Goal: Task Accomplishment & Management: Use online tool/utility

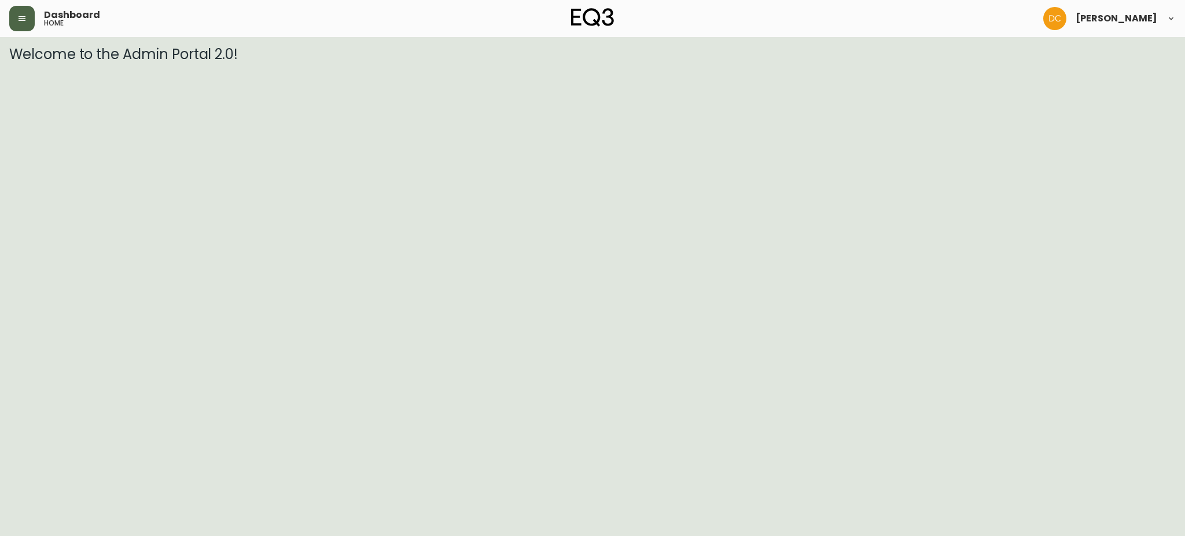
click at [12, 13] on button "button" at bounding box center [21, 18] width 25 height 25
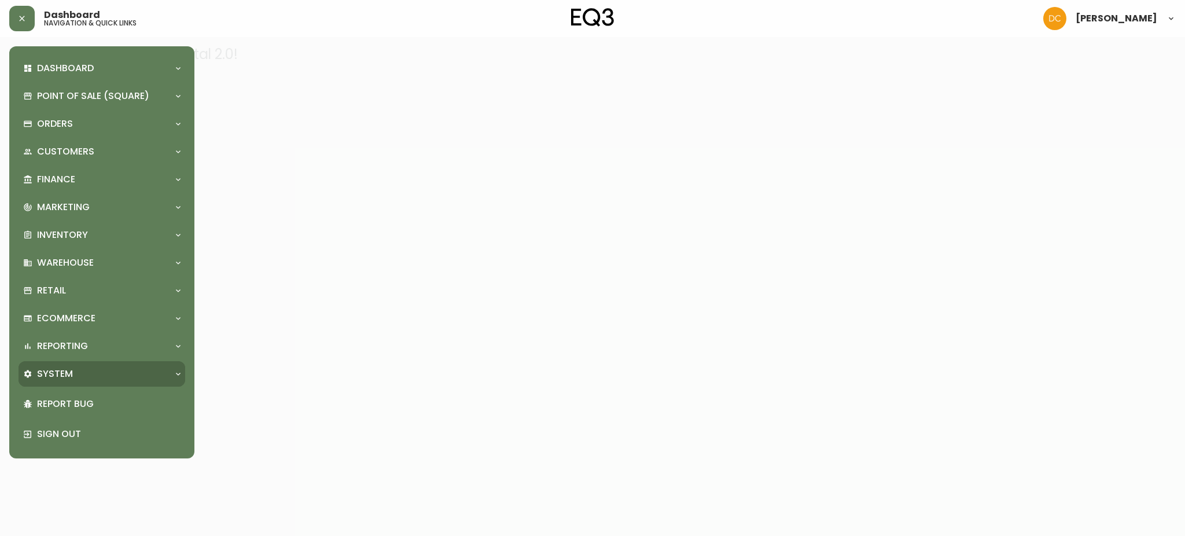
click at [94, 384] on div "System" at bounding box center [102, 373] width 167 height 25
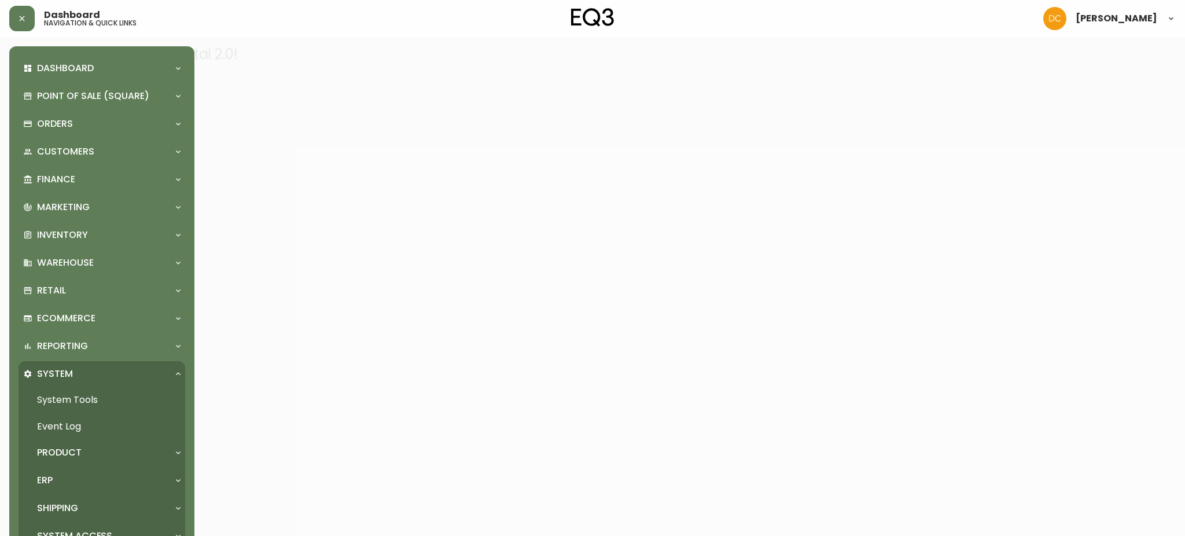
scroll to position [95, 0]
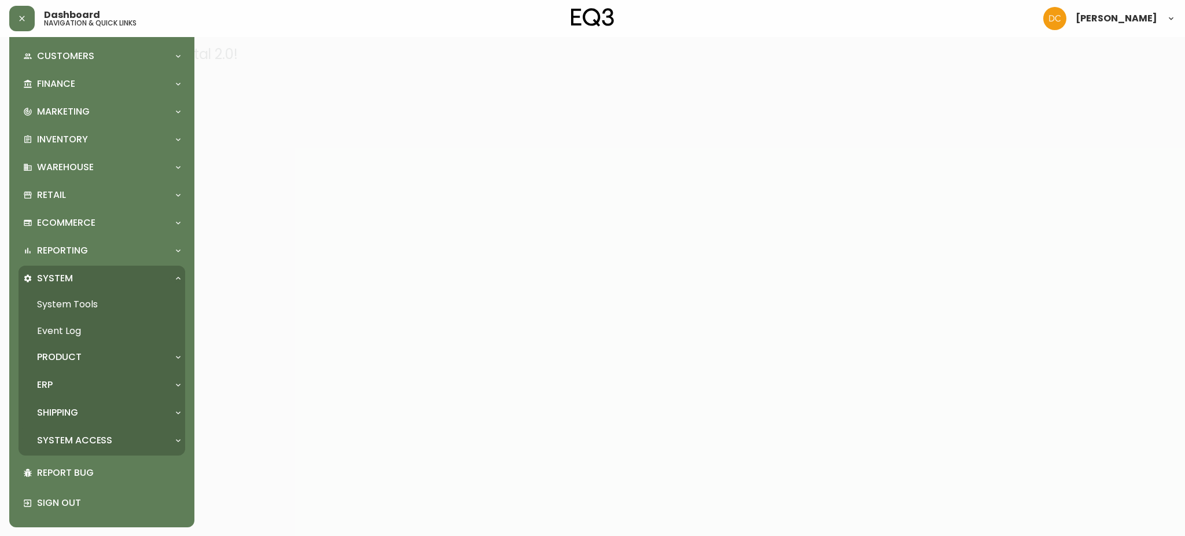
click at [103, 440] on p "System Access" at bounding box center [74, 440] width 75 height 13
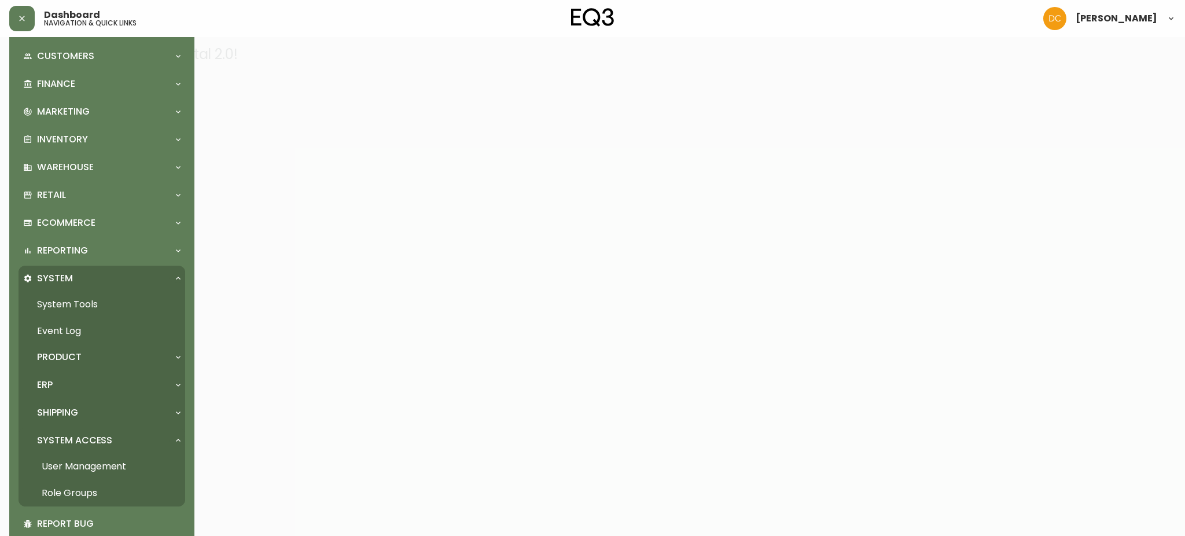
click at [99, 464] on link "User Management" at bounding box center [102, 466] width 167 height 27
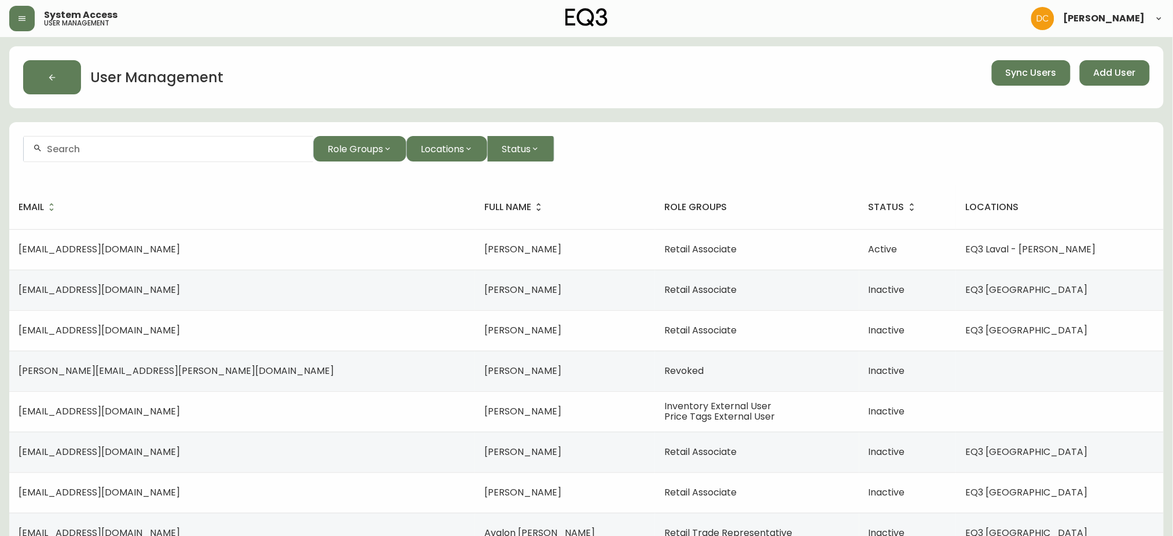
click at [213, 134] on form "Role Groups Locations Status" at bounding box center [586, 153] width 1154 height 63
click at [202, 148] on input "text" at bounding box center [175, 148] width 257 height 11
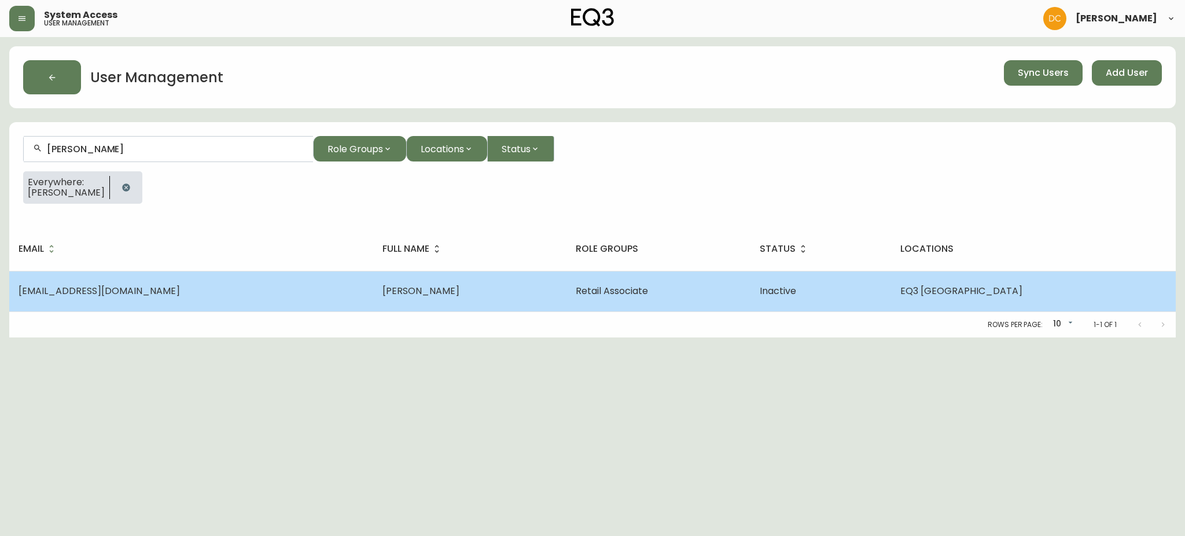
type input "staci"
click at [213, 277] on td "sbrown@eq3.com" at bounding box center [191, 291] width 364 height 41
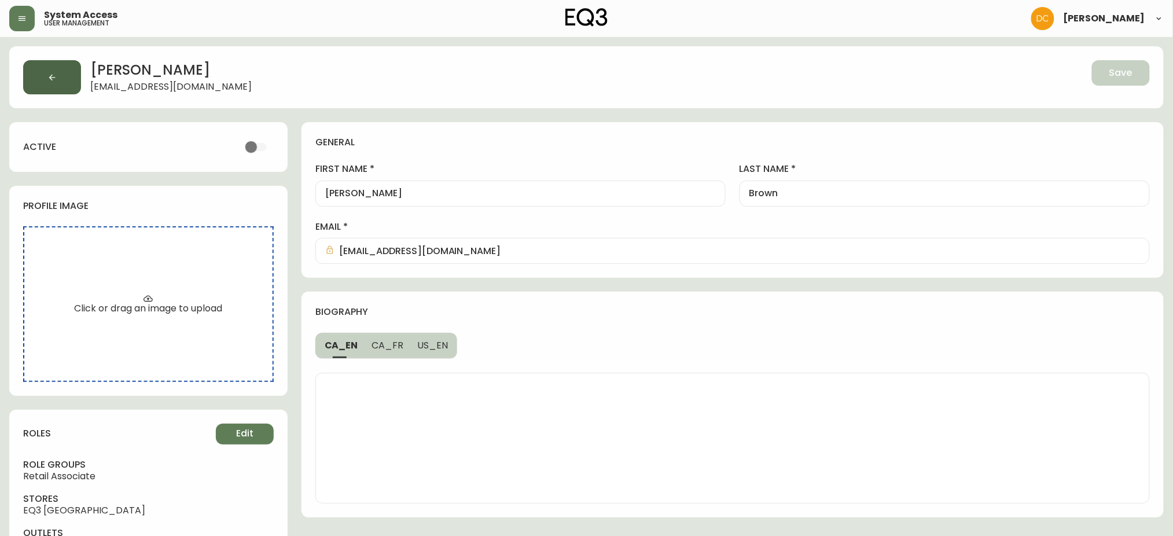
click at [56, 93] on button "button" at bounding box center [52, 77] width 58 height 34
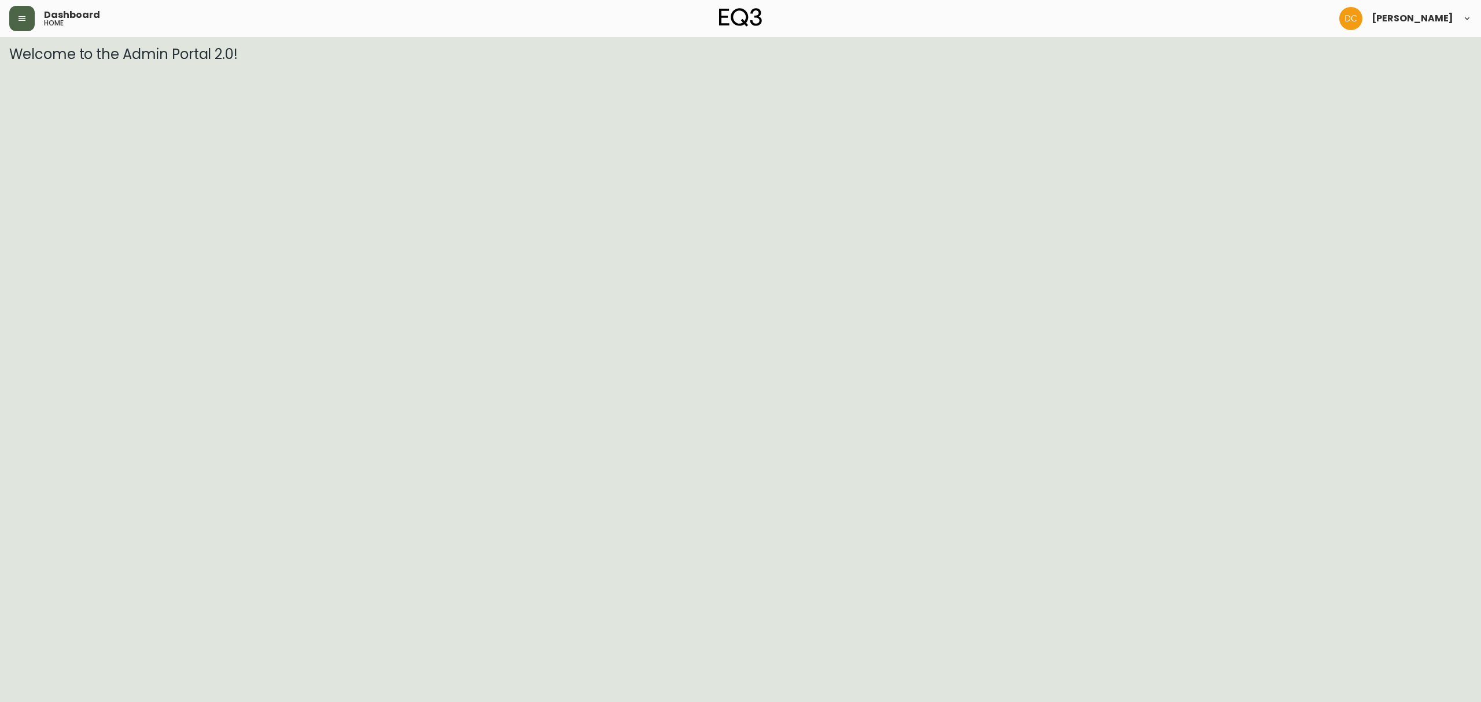
click at [19, 24] on button "button" at bounding box center [21, 18] width 25 height 25
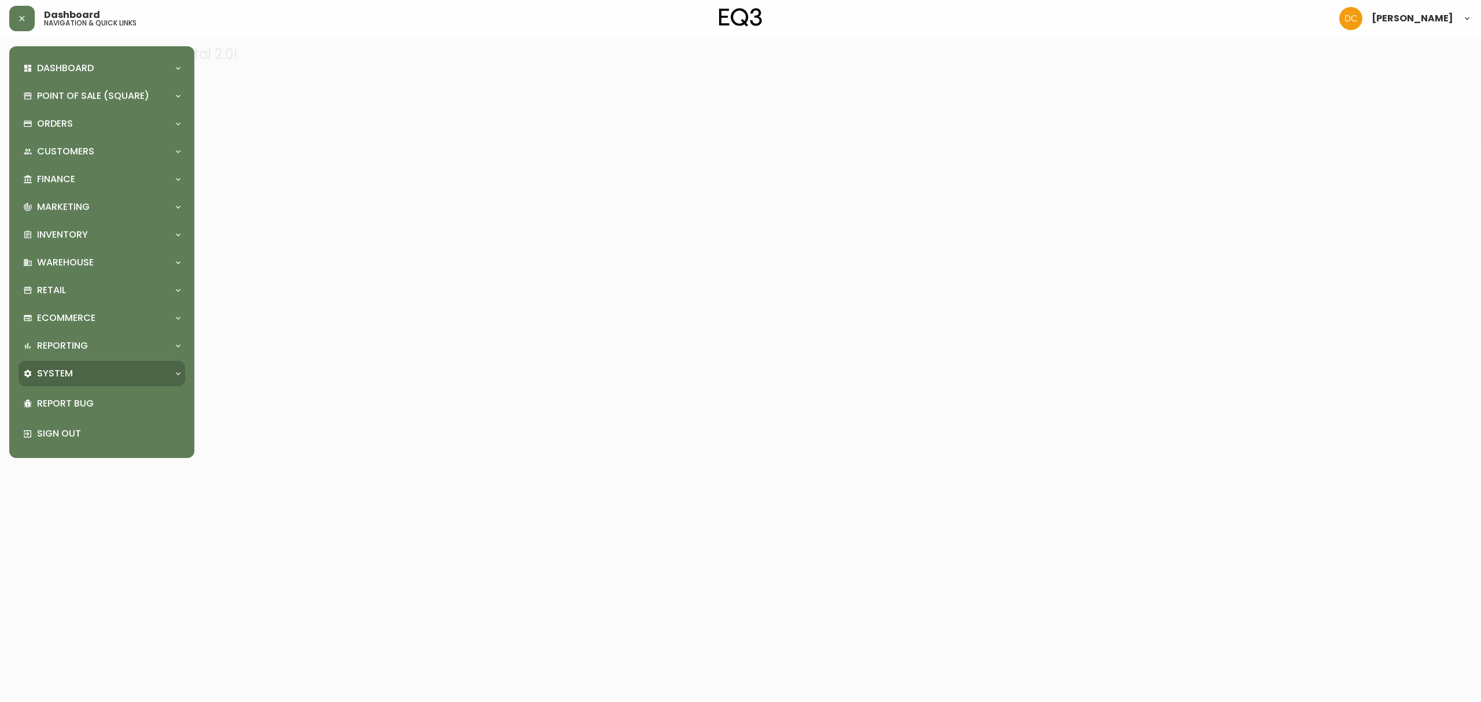
click at [77, 374] on div "System" at bounding box center [96, 373] width 146 height 13
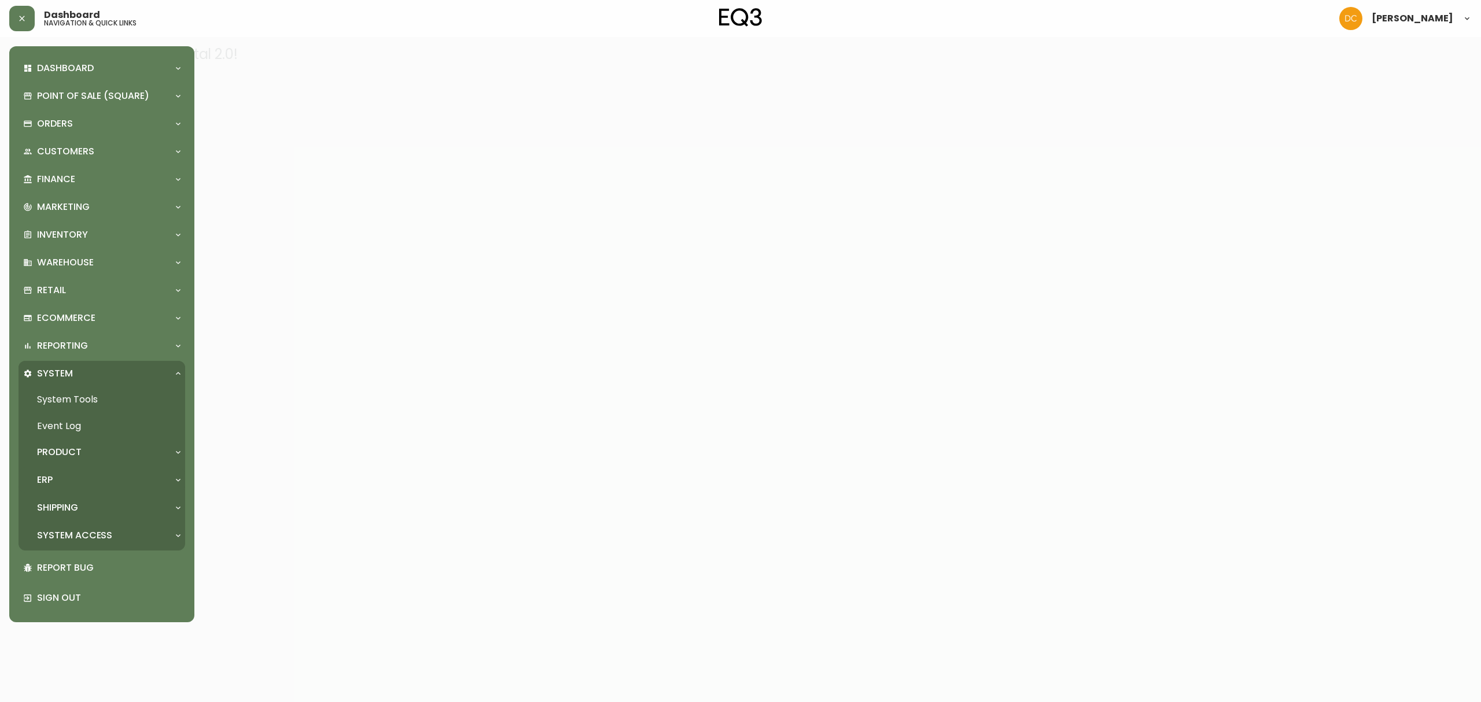
click at [70, 484] on div "ERP" at bounding box center [96, 480] width 146 height 13
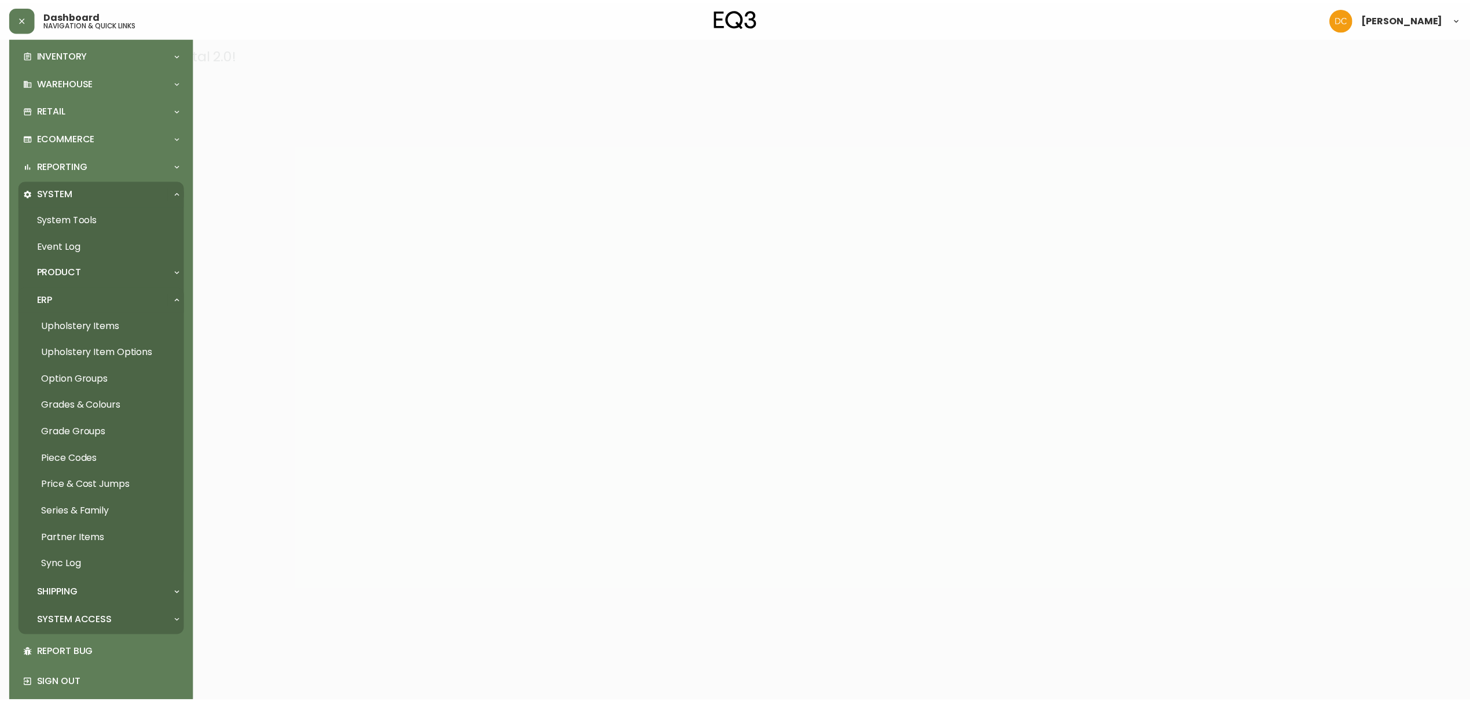
scroll to position [195, 0]
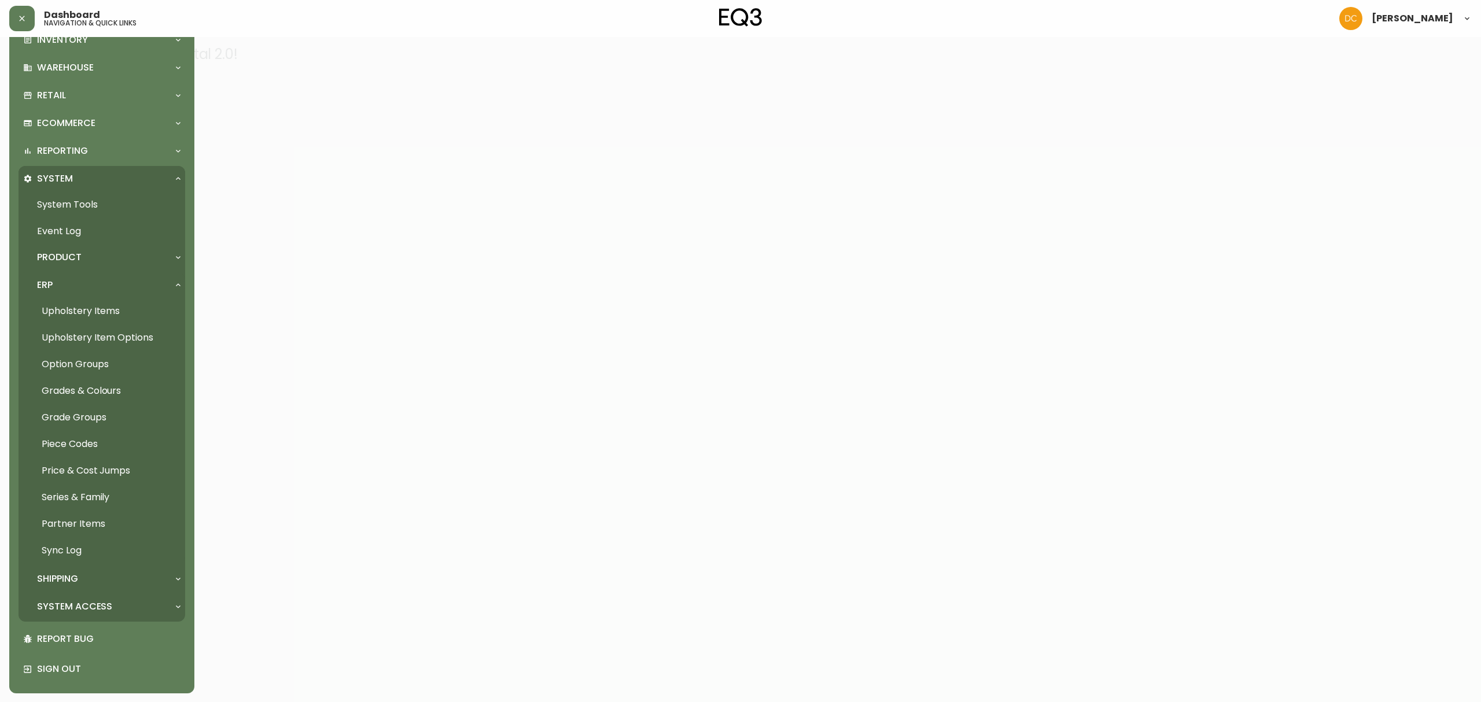
click at [82, 396] on link "Grades & Colours" at bounding box center [102, 391] width 167 height 27
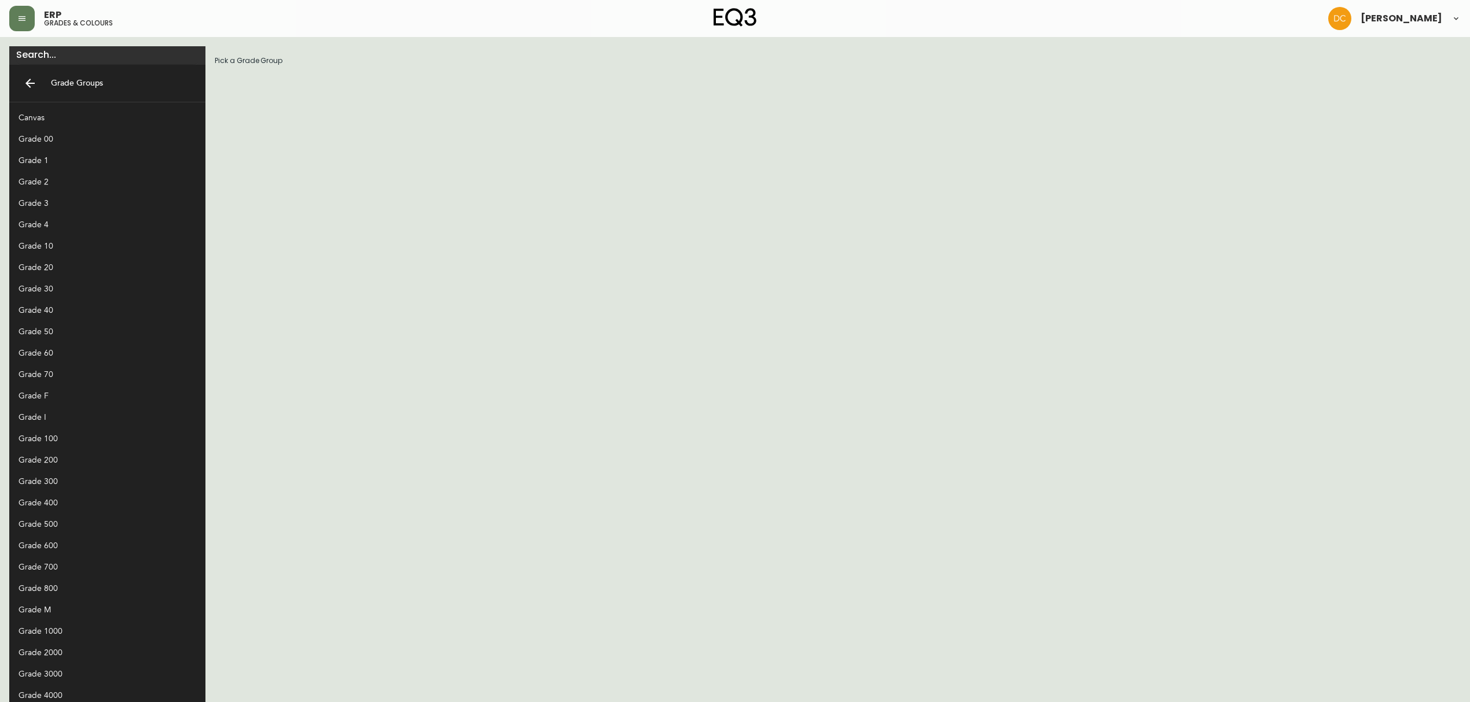
click at [47, 583] on div "Grade 800" at bounding box center [98, 589] width 159 height 12
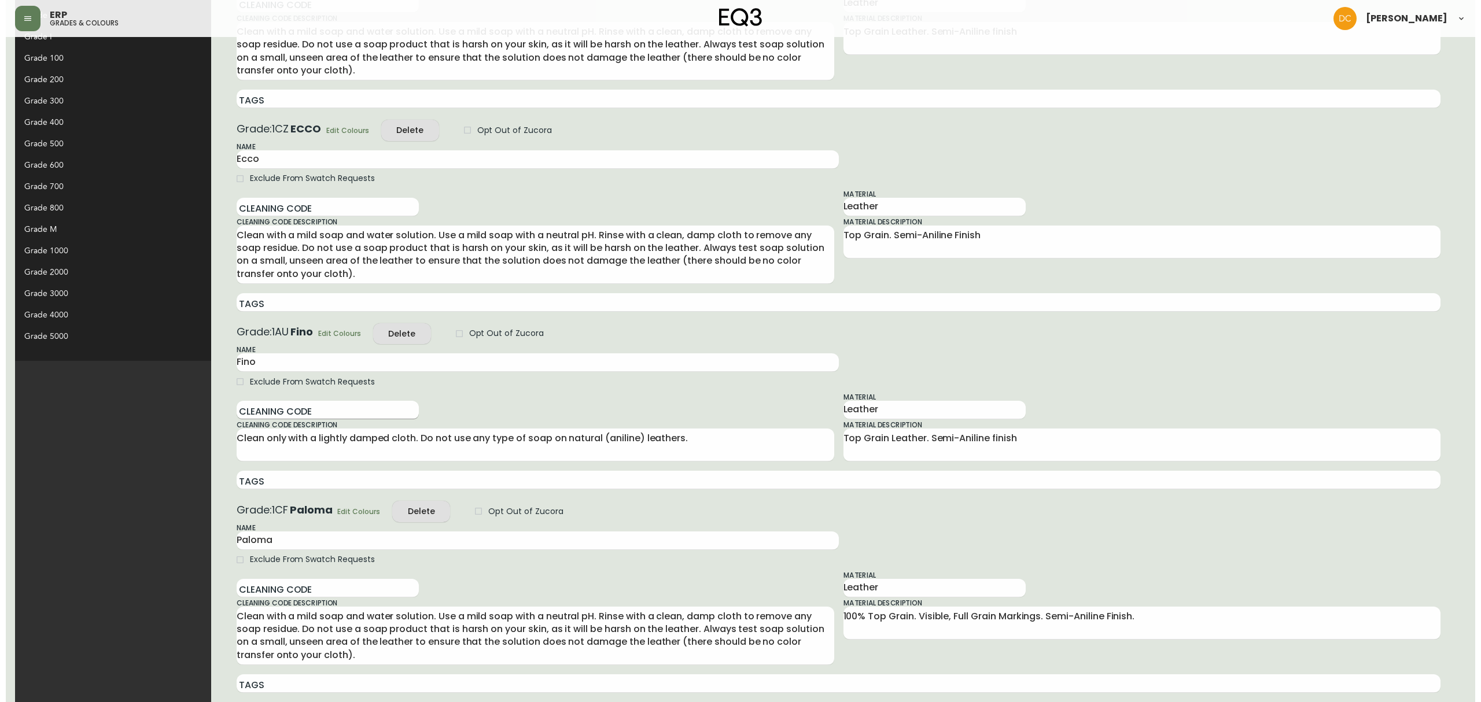
scroll to position [452, 0]
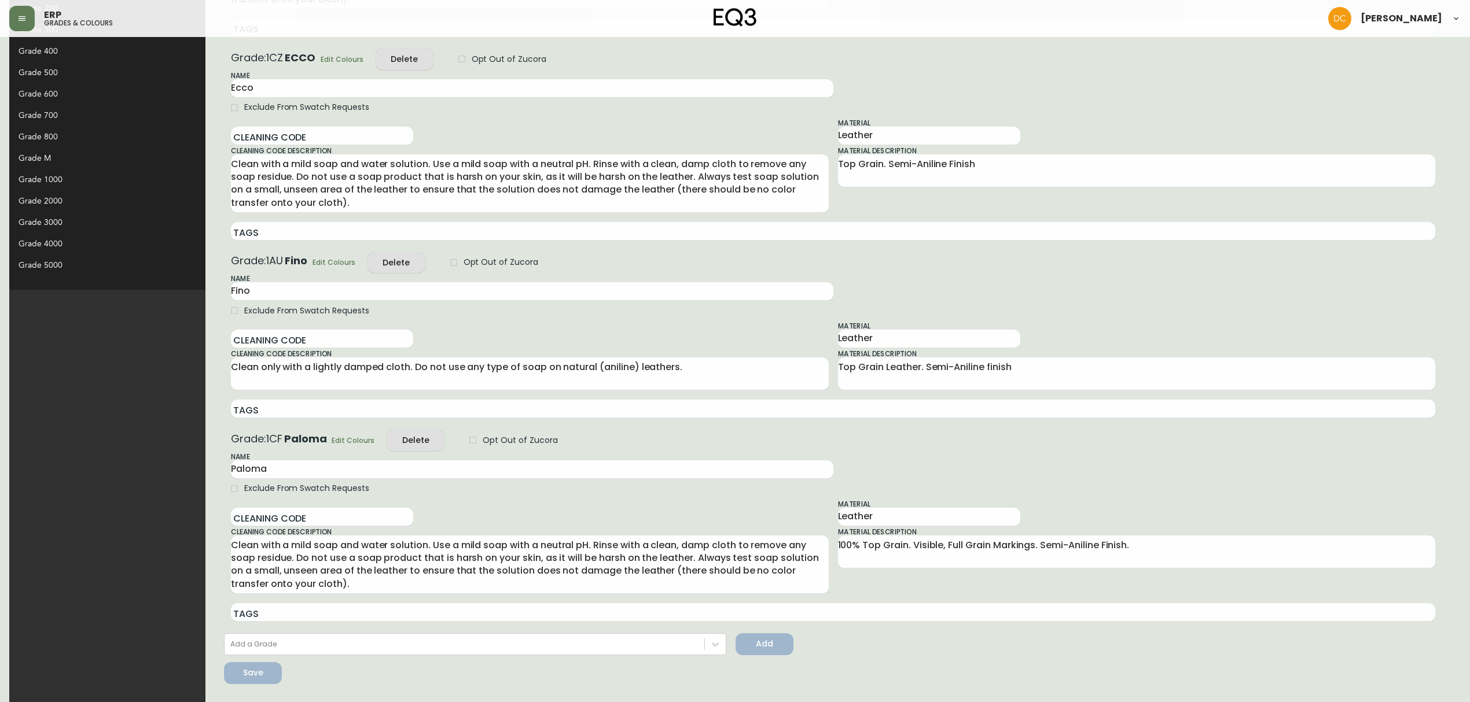
click at [332, 438] on span "Edit Colours" at bounding box center [353, 441] width 43 height 12
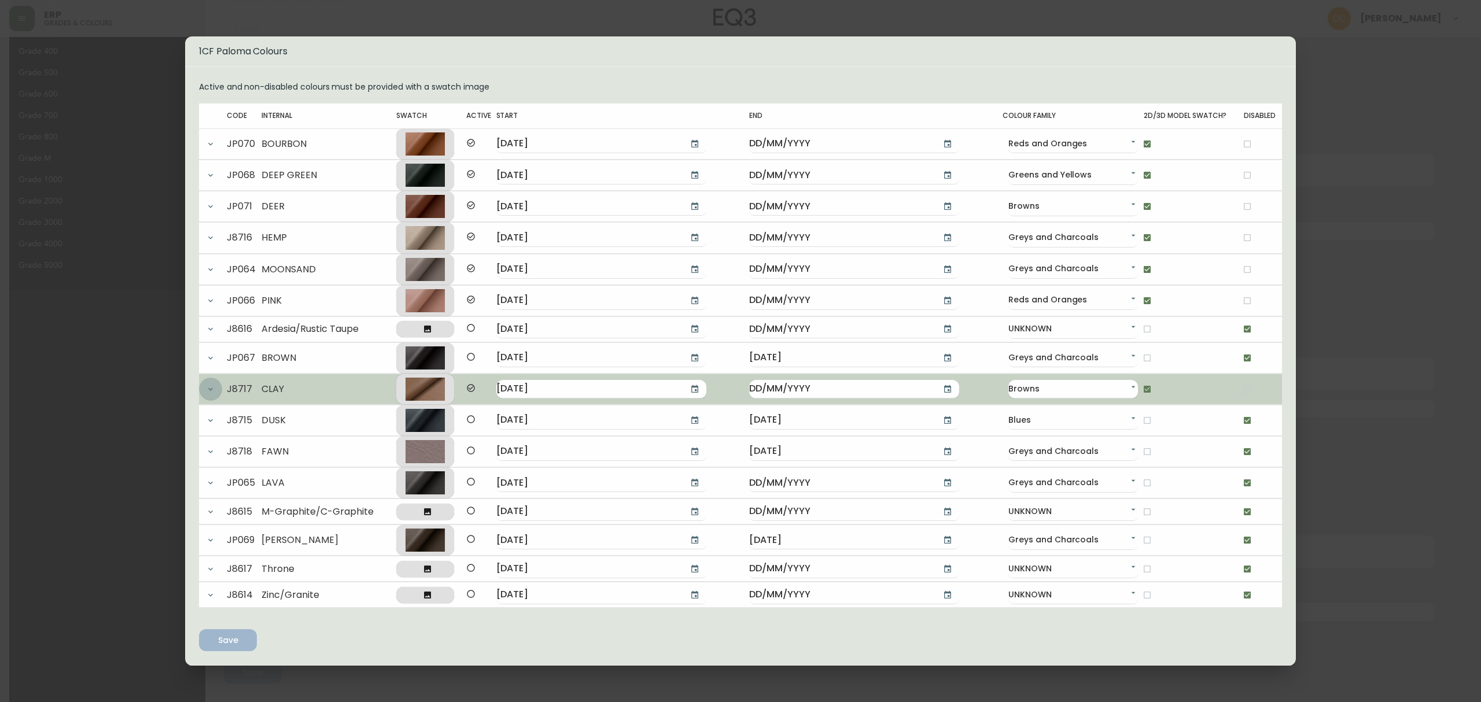
click at [203, 389] on button "button" at bounding box center [210, 389] width 23 height 23
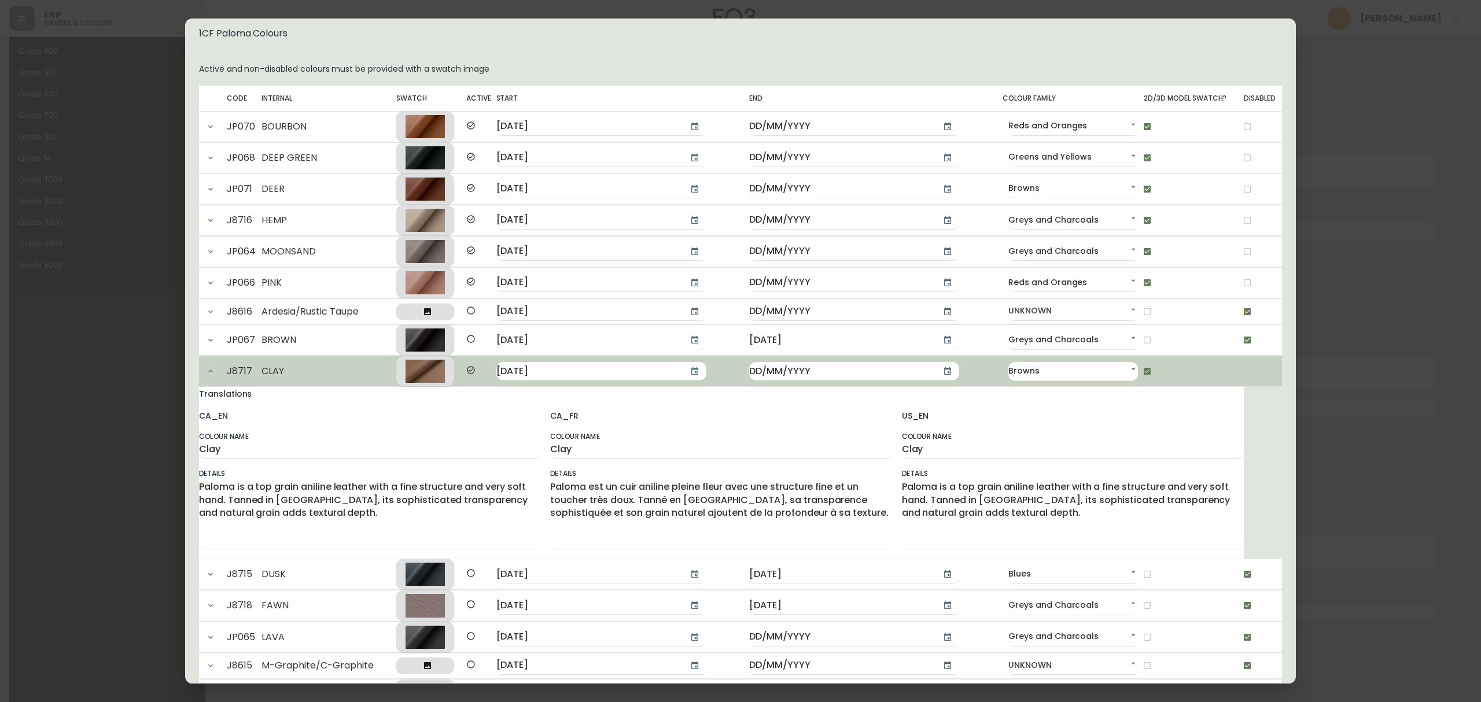
click at [1238, 373] on input "checkbox" at bounding box center [1248, 372] width 20 height 20
checkbox input "true"
click at [1138, 374] on input "checkbox" at bounding box center [1148, 372] width 20 height 20
checkbox input "false"
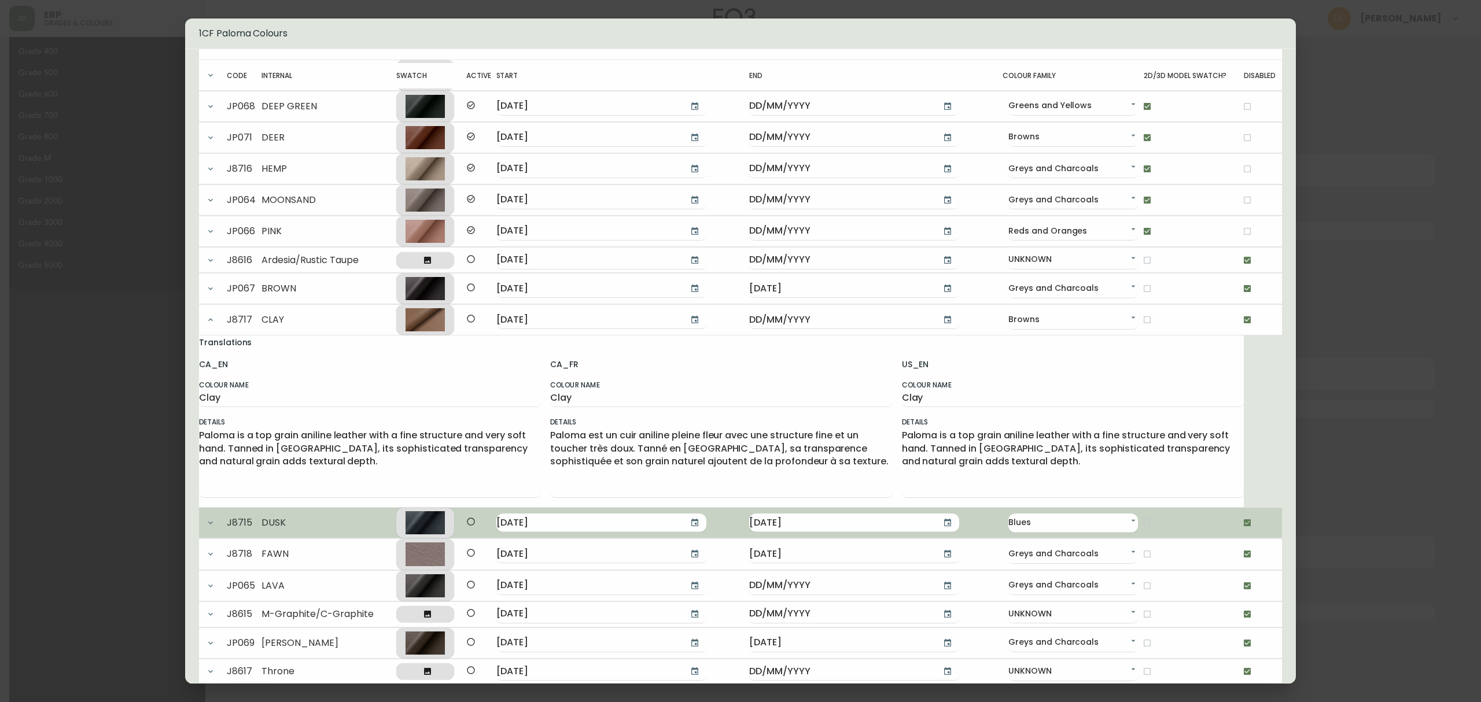
scroll to position [142, 0]
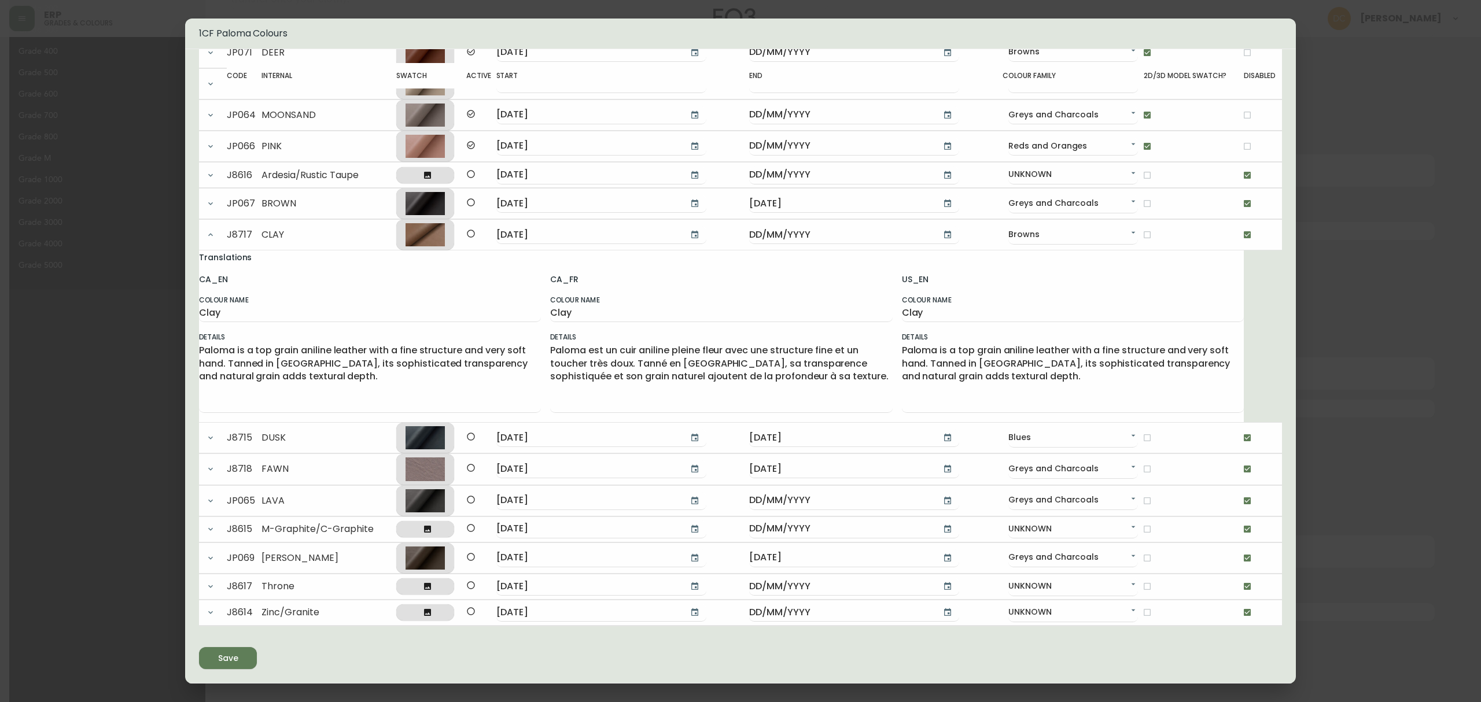
click at [252, 651] on button "Save" at bounding box center [228, 658] width 58 height 22
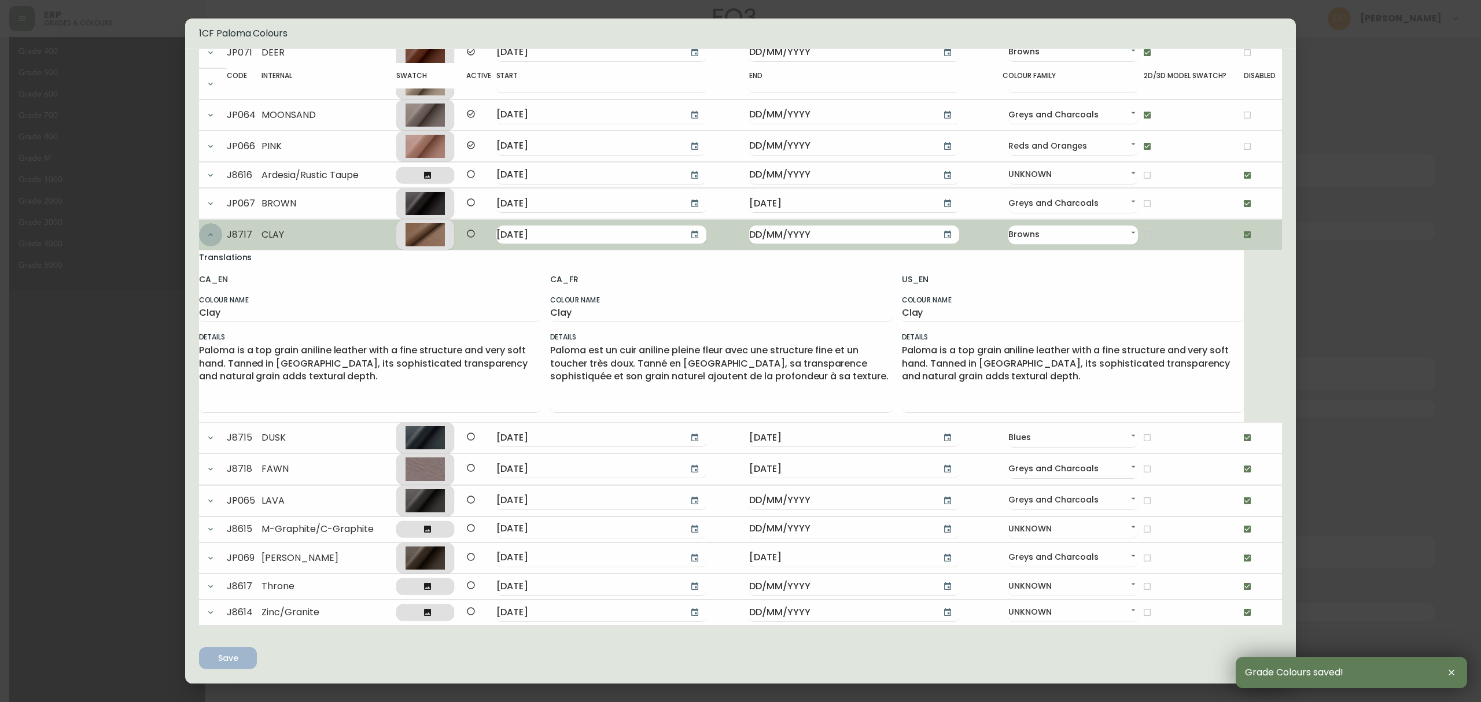
click at [213, 234] on icon "button" at bounding box center [210, 234] width 9 height 9
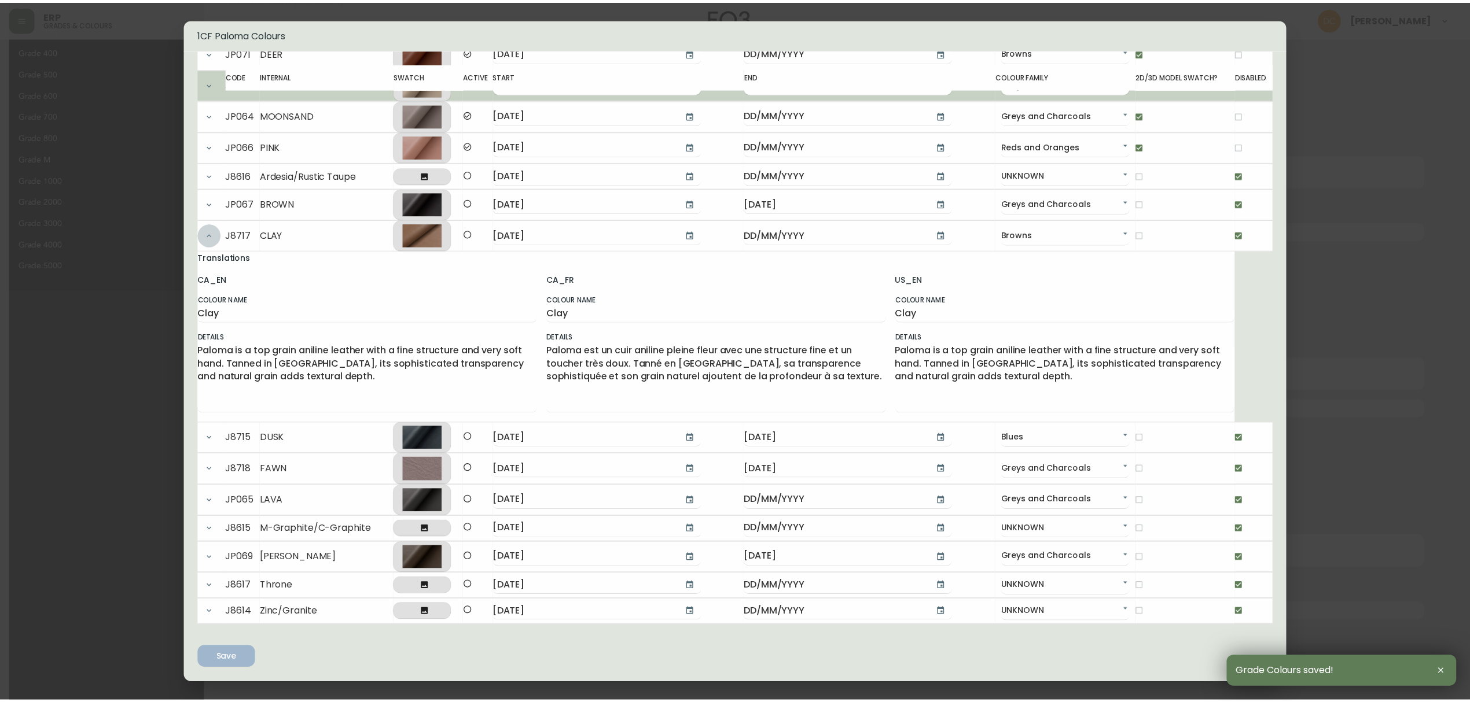
scroll to position [0, 0]
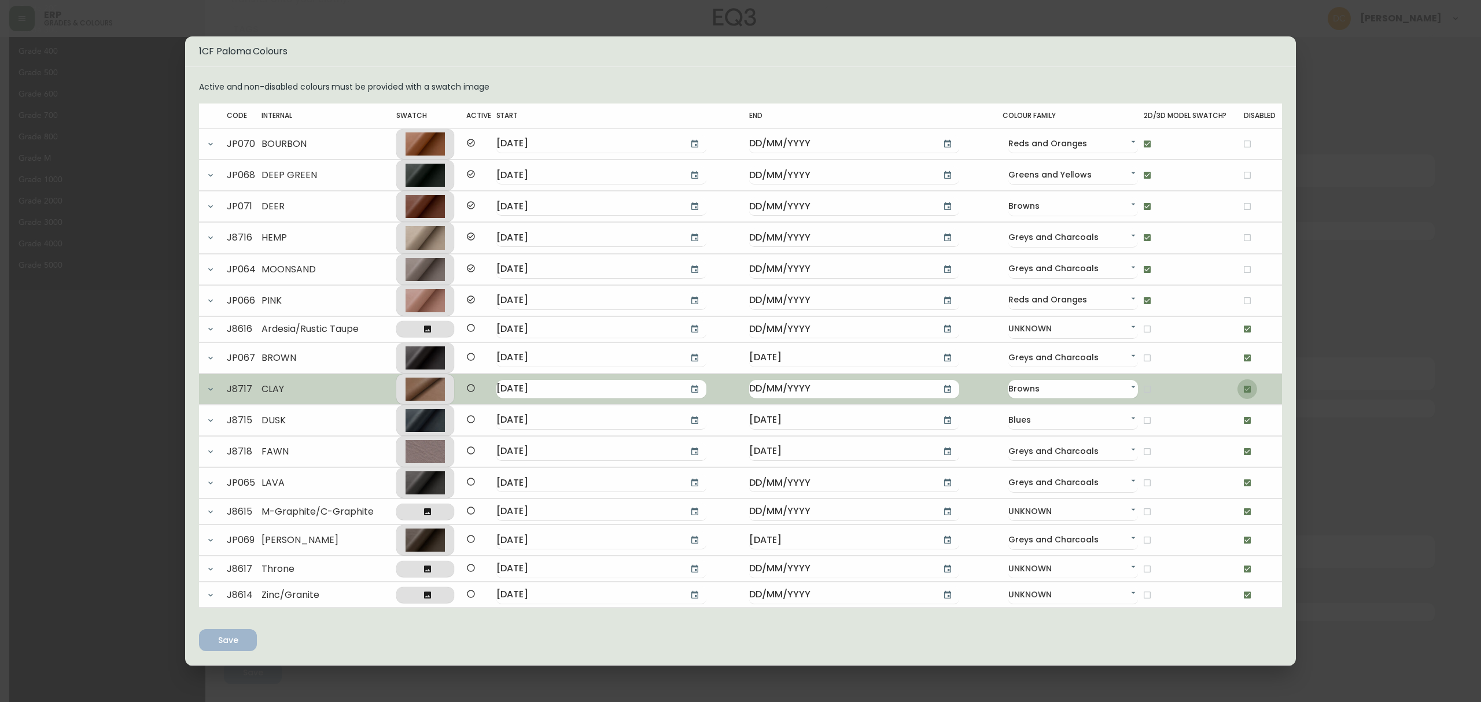
click at [1247, 393] on input "checkbox" at bounding box center [1248, 390] width 20 height 20
checkbox input "false"
click at [1138, 389] on input "checkbox" at bounding box center [1148, 390] width 20 height 20
checkbox input "true"
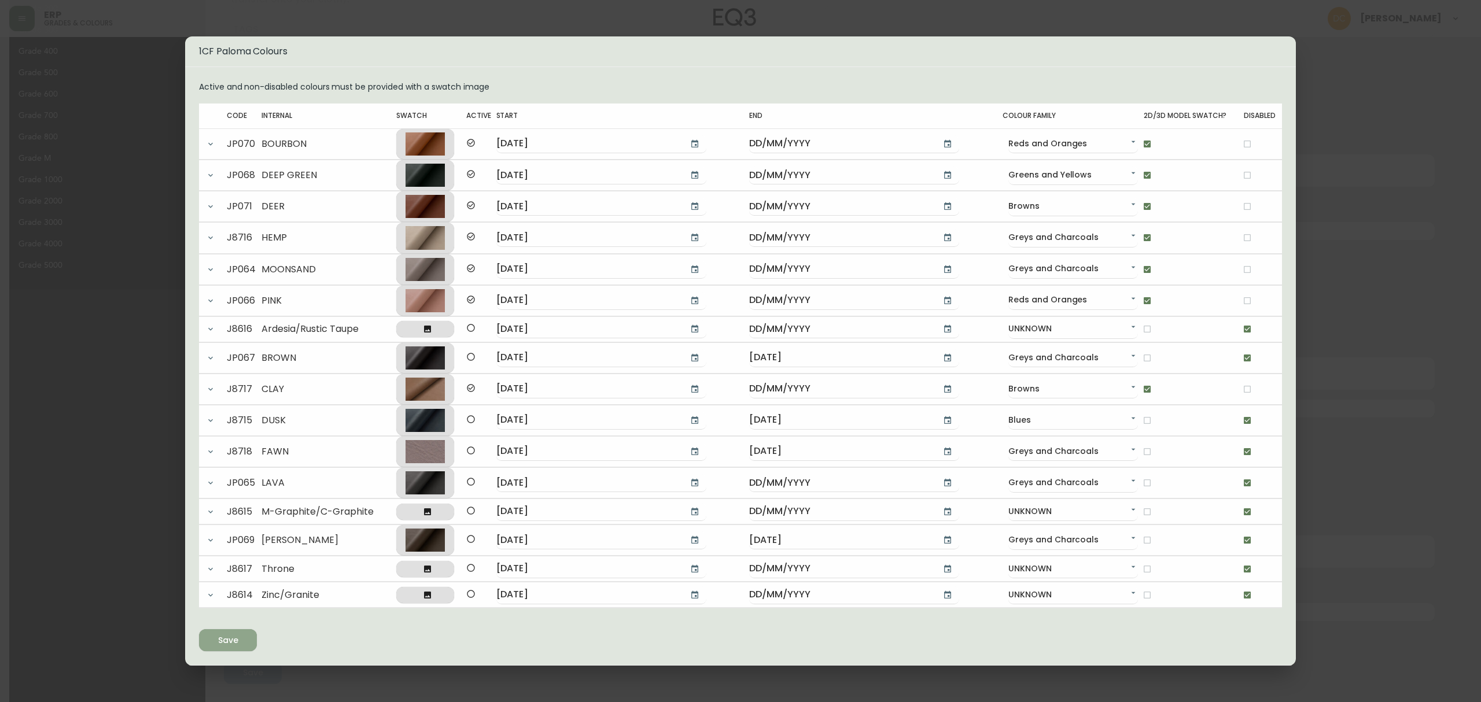
click at [222, 645] on icon "submit" at bounding box center [224, 640] width 12 height 12
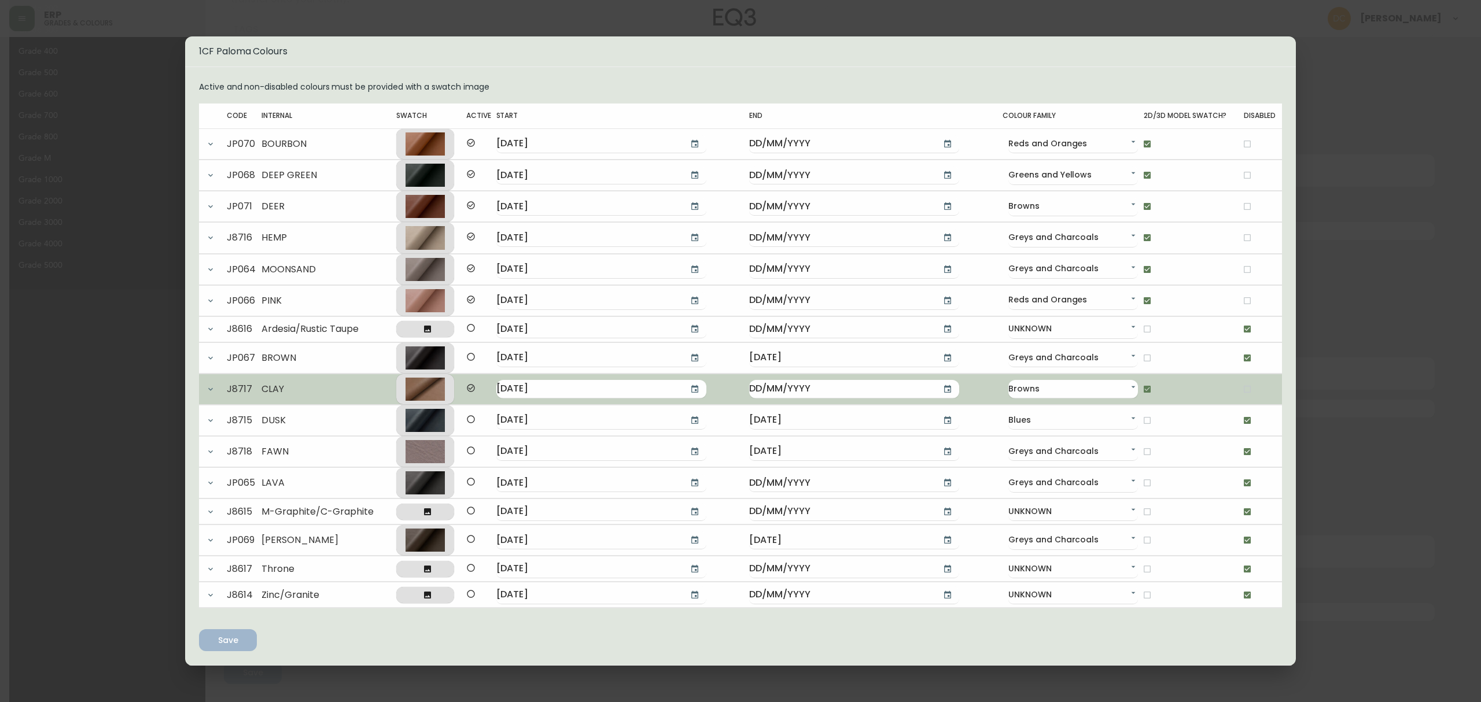
click at [454, 392] on label at bounding box center [425, 389] width 58 height 30
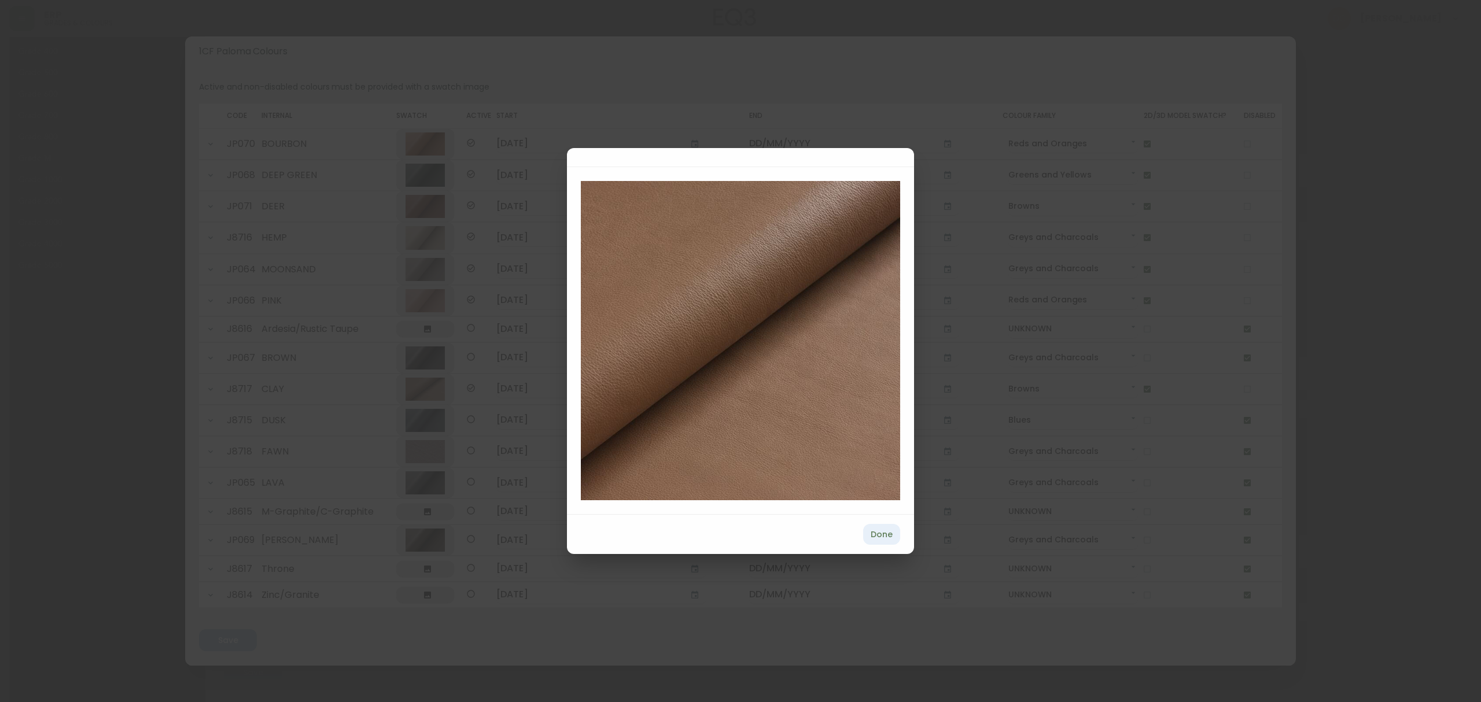
click at [892, 535] on span "Done" at bounding box center [882, 535] width 28 height 14
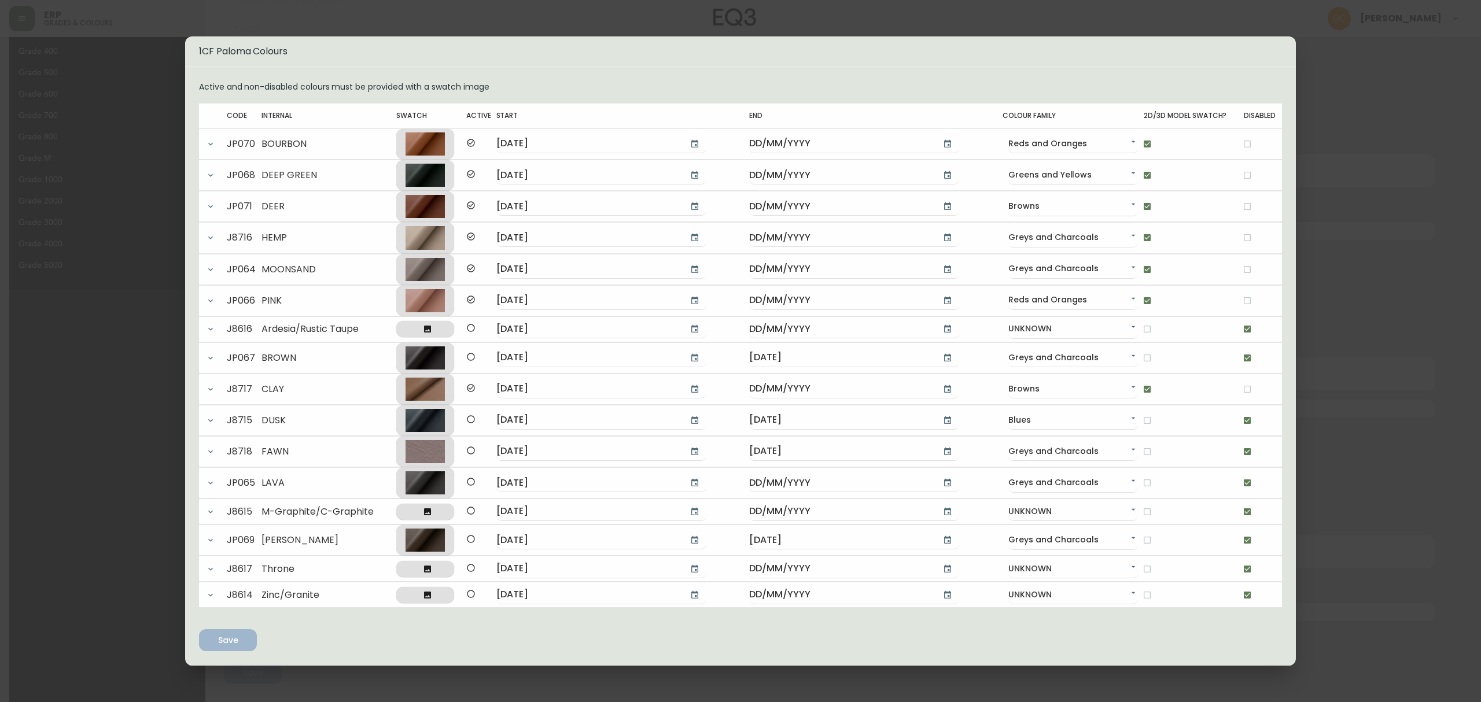
click at [1357, 373] on div "1CF Paloma Colours Active and non-disabled colours must be provided with a swat…" at bounding box center [740, 351] width 1481 height 702
